Goal: Check status

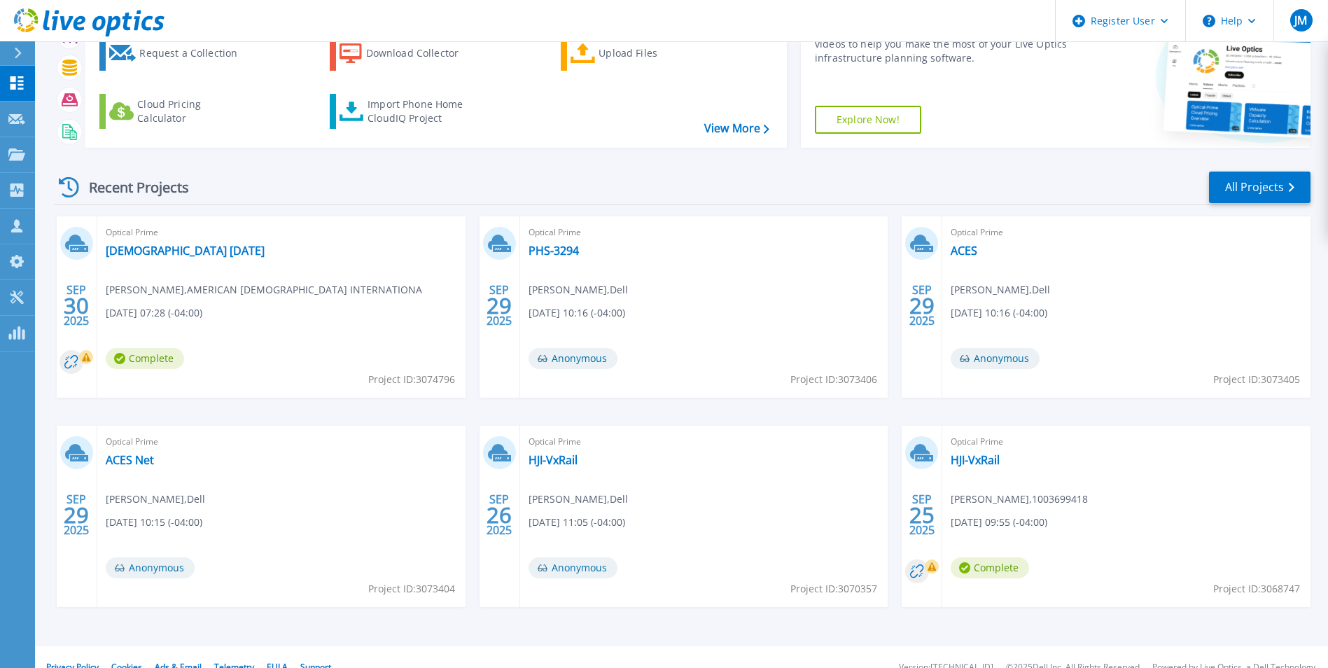
scroll to position [94, 0]
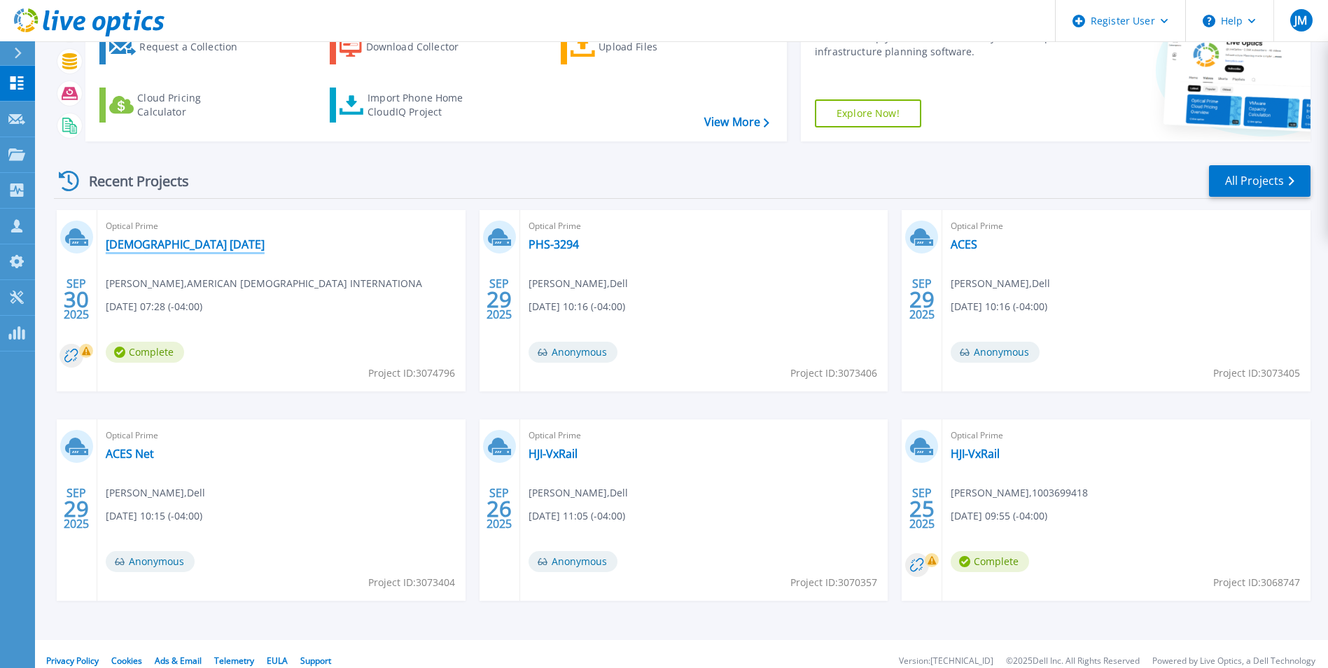
click at [164, 245] on link "[DEMOGRAPHIC_DATA] [DATE]" at bounding box center [185, 244] width 159 height 14
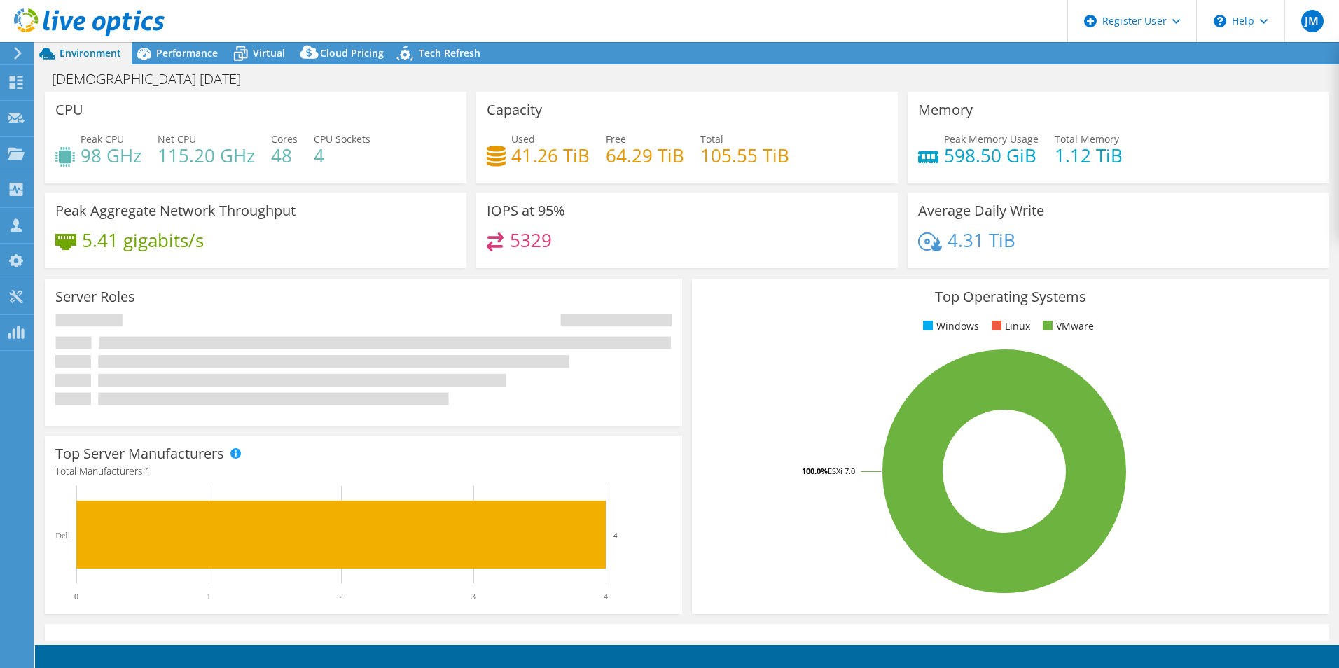
select select "USD"
